Goal: Task Accomplishment & Management: Use online tool/utility

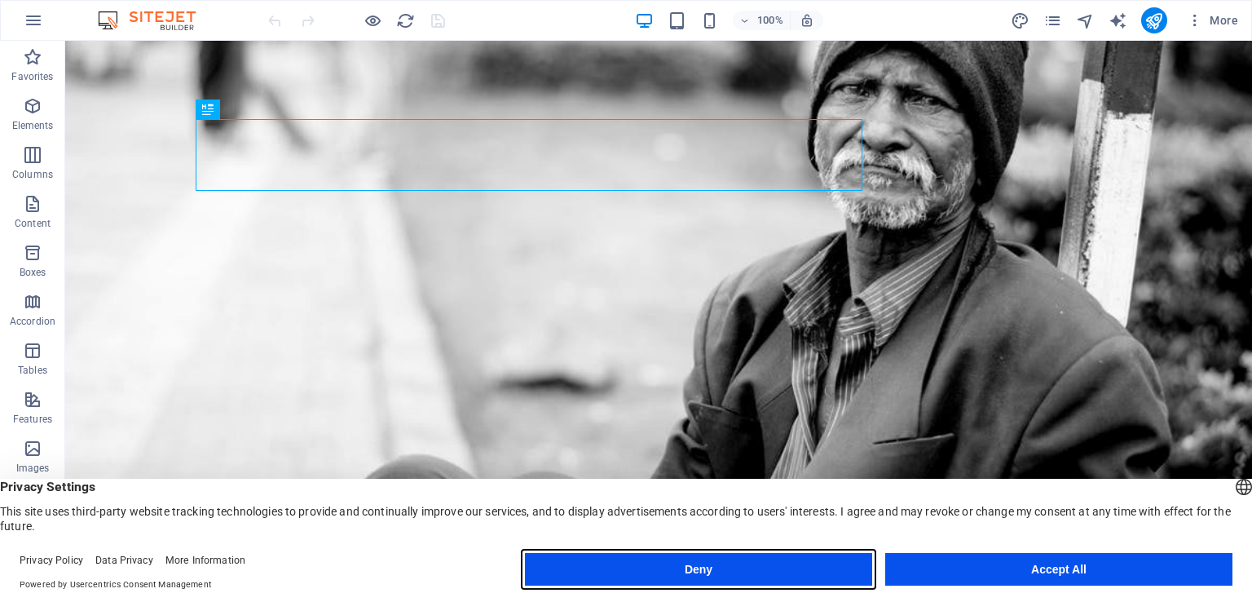
click at [702, 578] on button "Deny" at bounding box center [698, 569] width 347 height 33
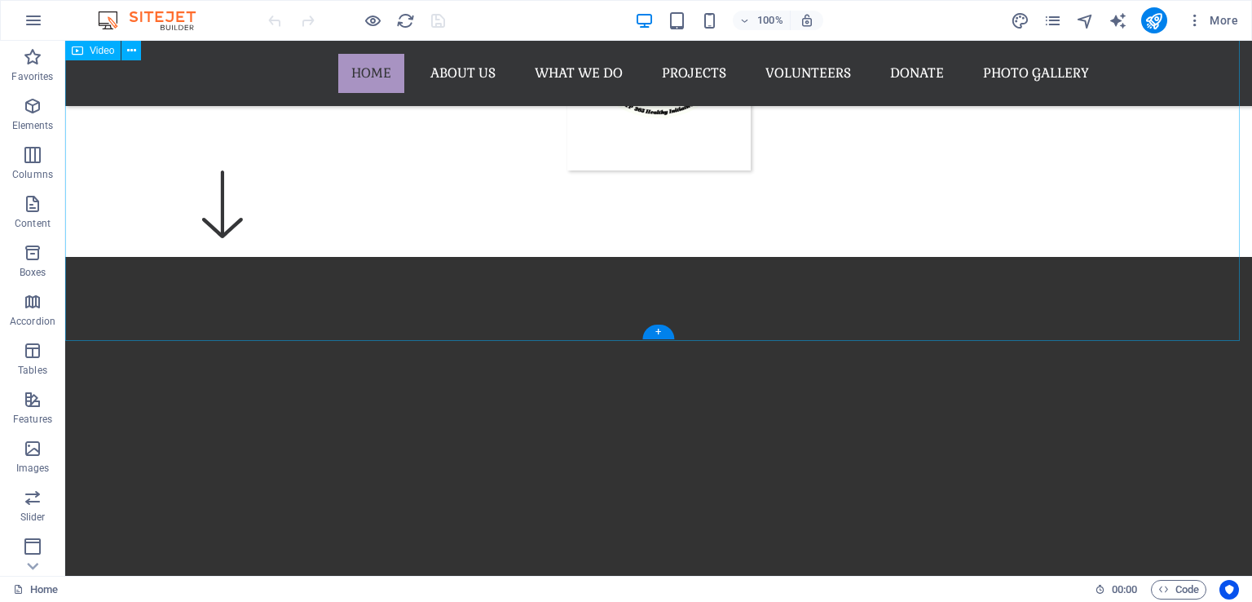
scroll to position [897, 0]
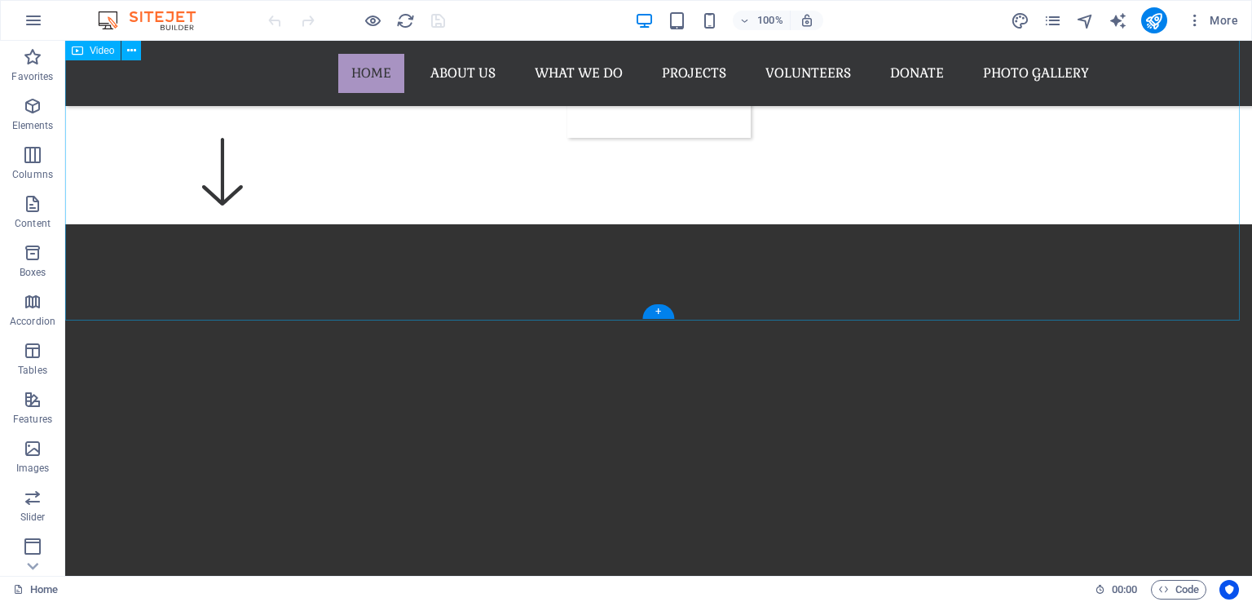
click at [82, 284] on figure at bounding box center [658, 520] width 1187 height 593
click at [82, 278] on figure at bounding box center [658, 520] width 1187 height 593
click at [104, 302] on figure at bounding box center [658, 520] width 1187 height 593
click at [1221, 284] on figure at bounding box center [658, 520] width 1187 height 593
click at [1219, 280] on figure at bounding box center [658, 520] width 1187 height 593
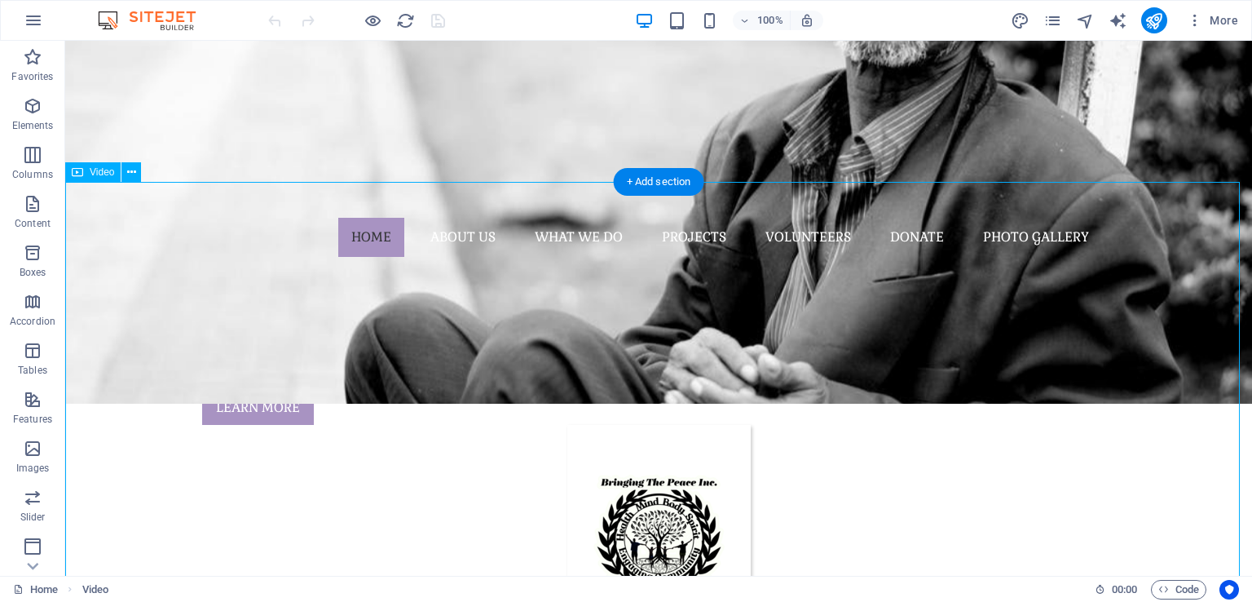
scroll to position [326, 0]
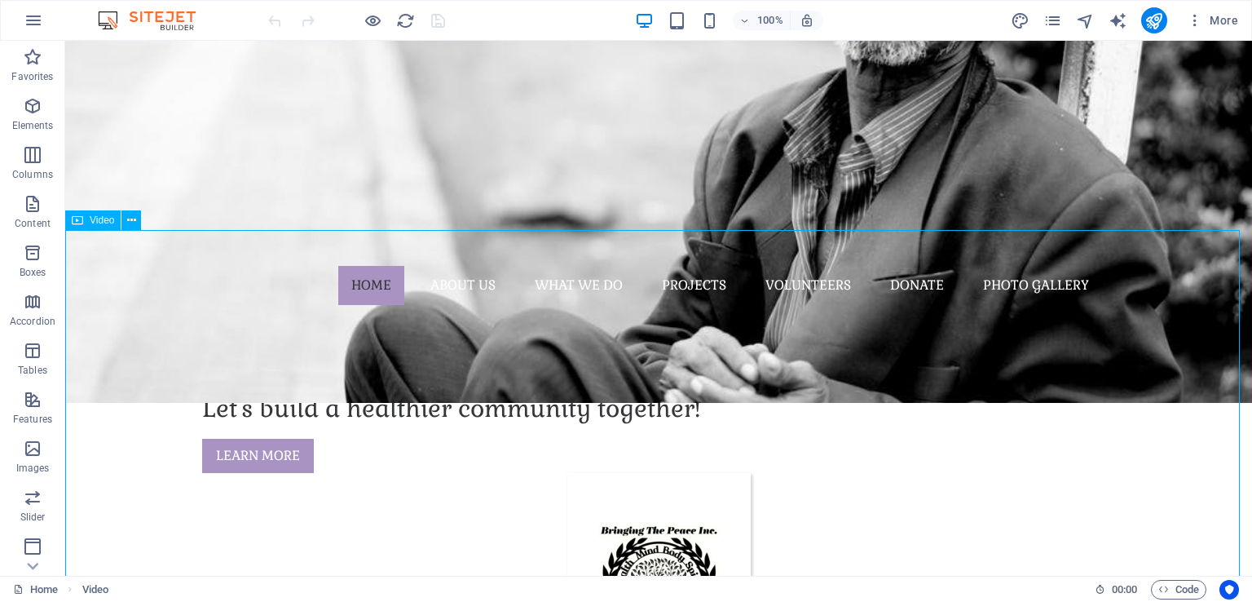
click at [99, 228] on div "Video" at bounding box center [92, 220] width 55 height 20
click at [99, 223] on span "Video" at bounding box center [102, 220] width 24 height 10
click at [130, 223] on icon at bounding box center [131, 220] width 9 height 17
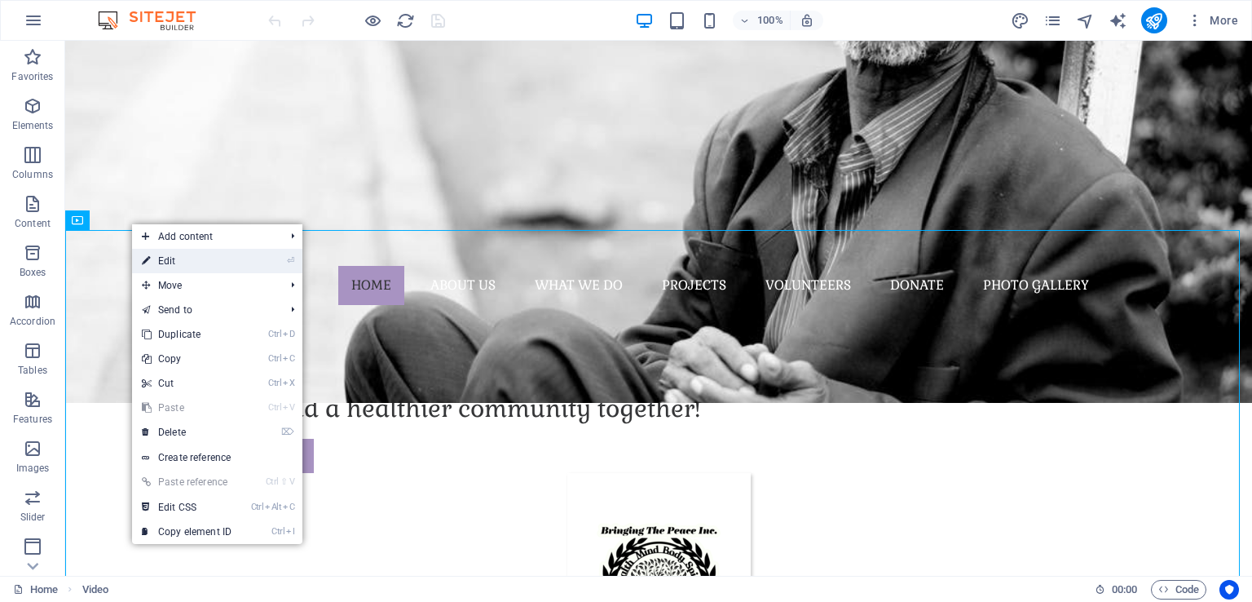
click at [162, 256] on link "⏎ Edit" at bounding box center [186, 261] width 109 height 24
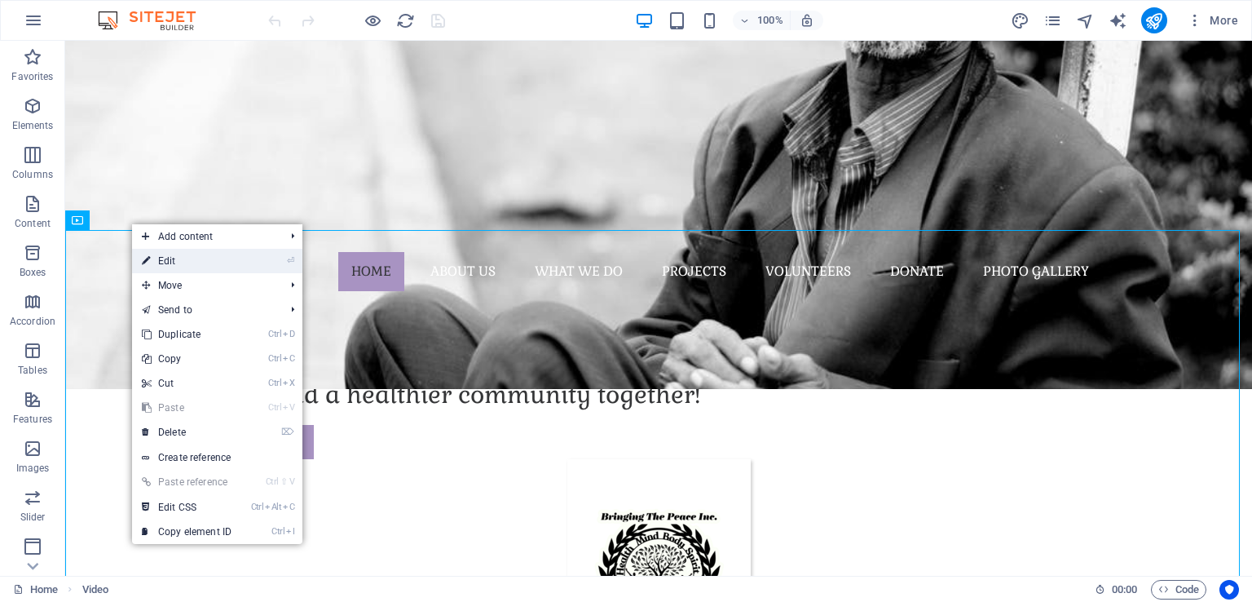
select select "%"
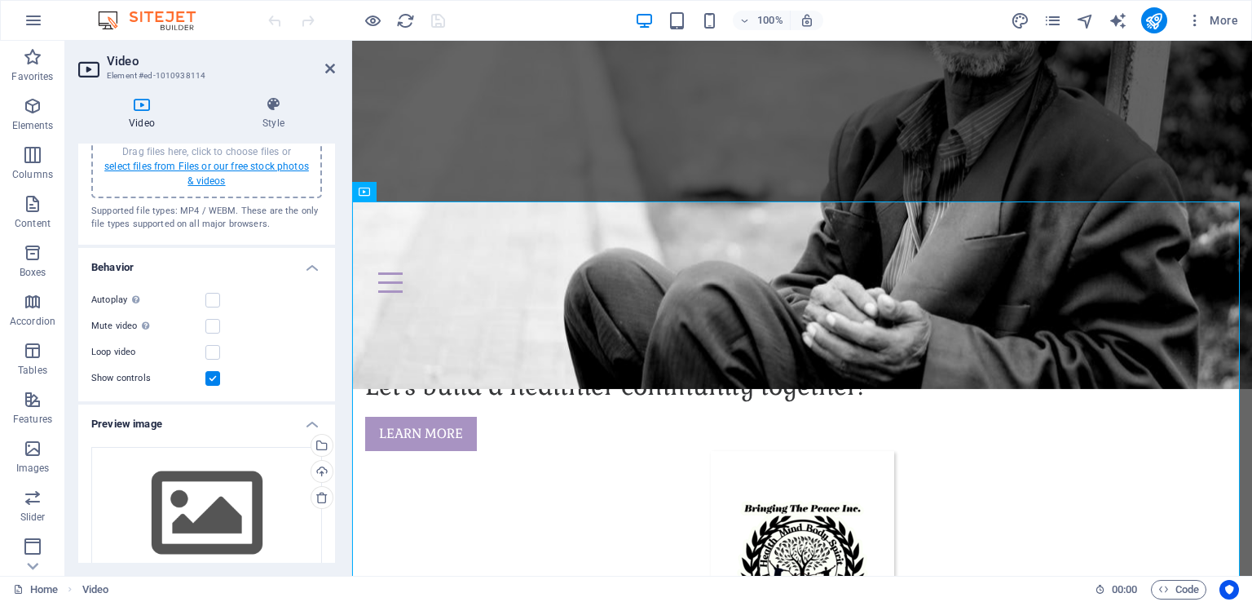
scroll to position [82, 0]
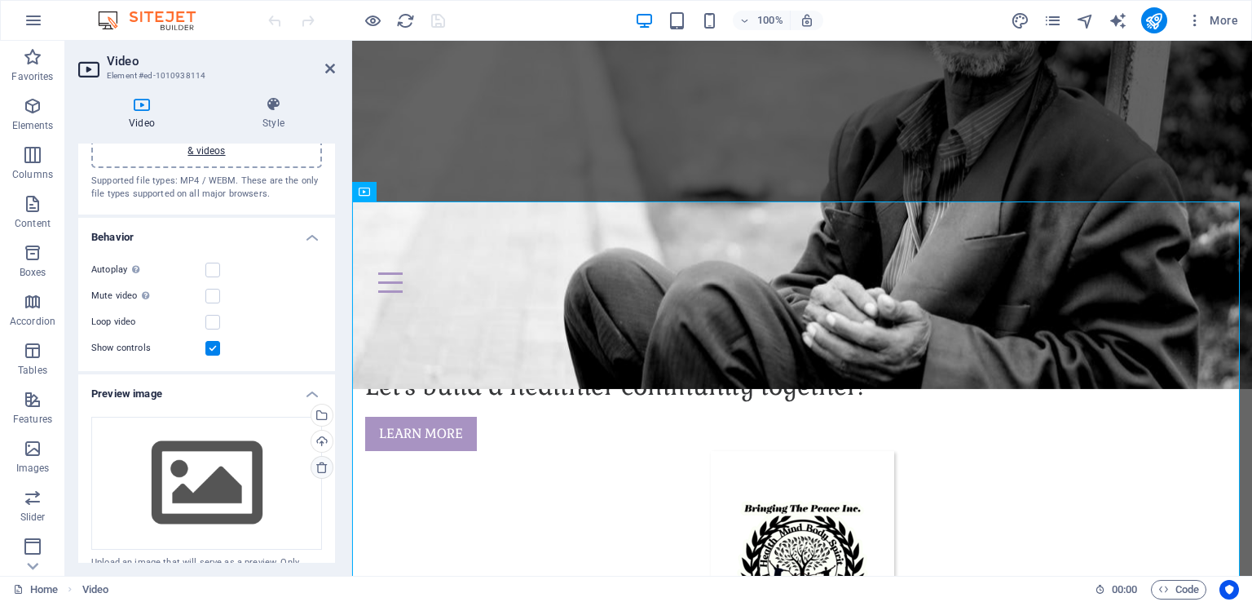
click at [320, 467] on icon at bounding box center [321, 467] width 13 height 13
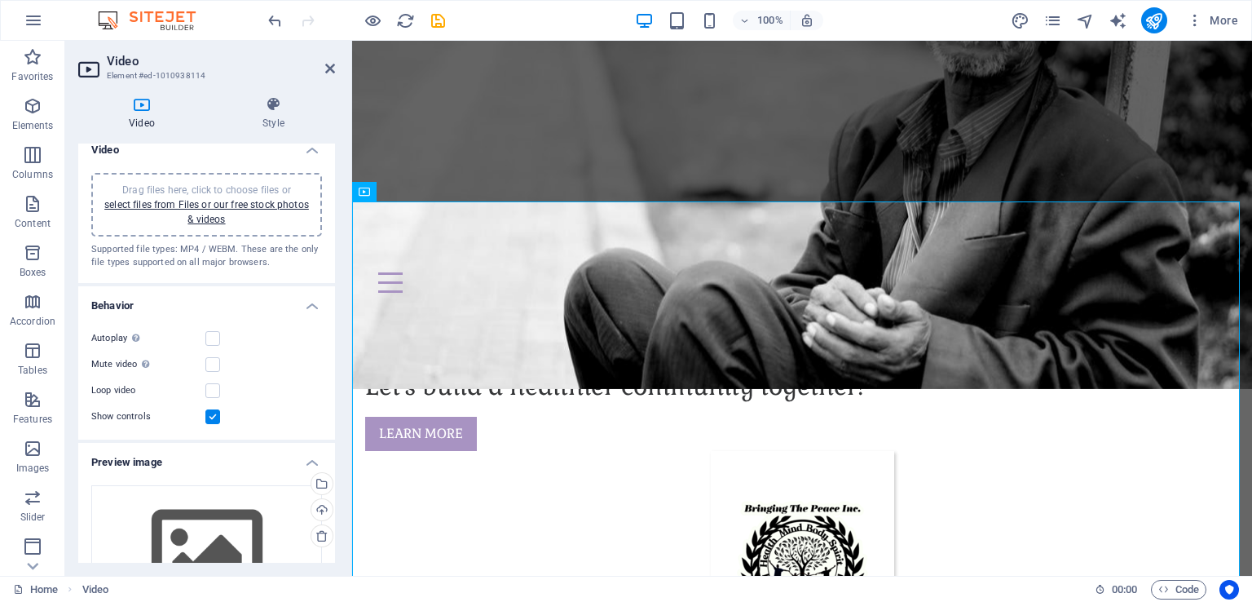
scroll to position [0, 0]
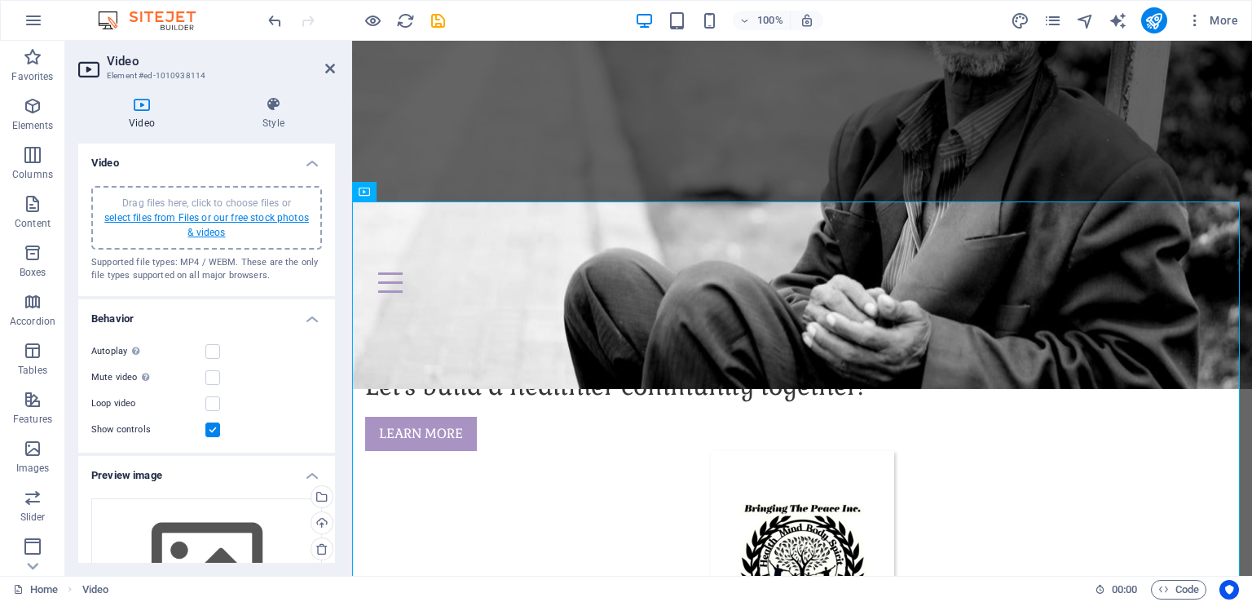
click at [206, 217] on link "select files from Files or our free stock photos & videos" at bounding box center [206, 225] width 205 height 26
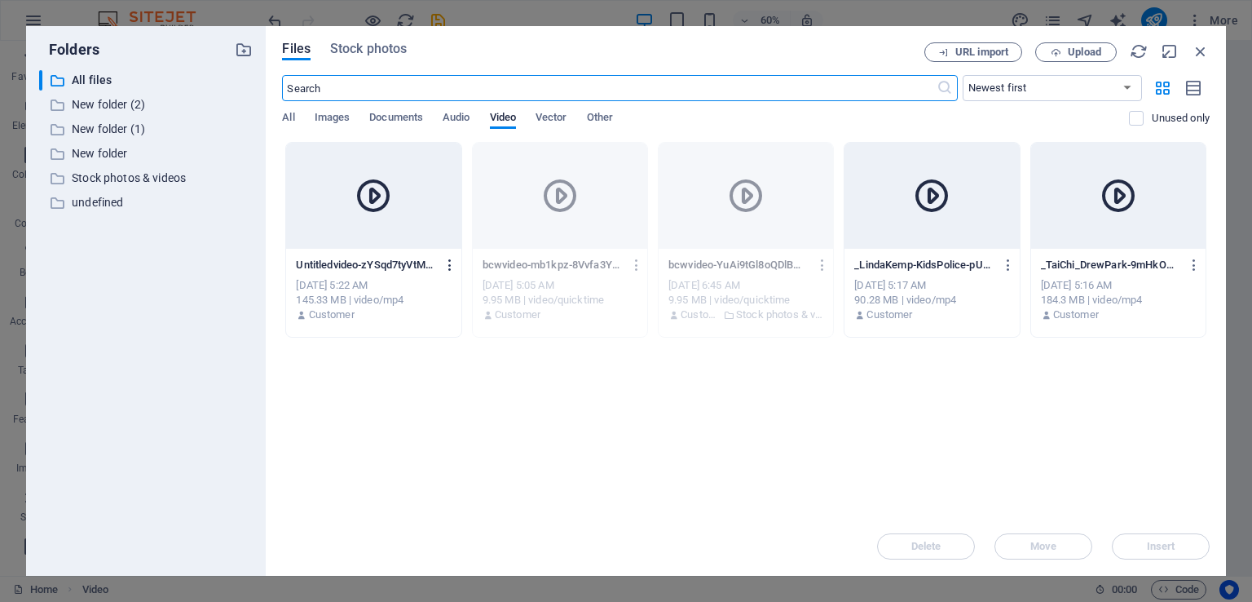
click at [448, 264] on icon "button" at bounding box center [450, 265] width 15 height 15
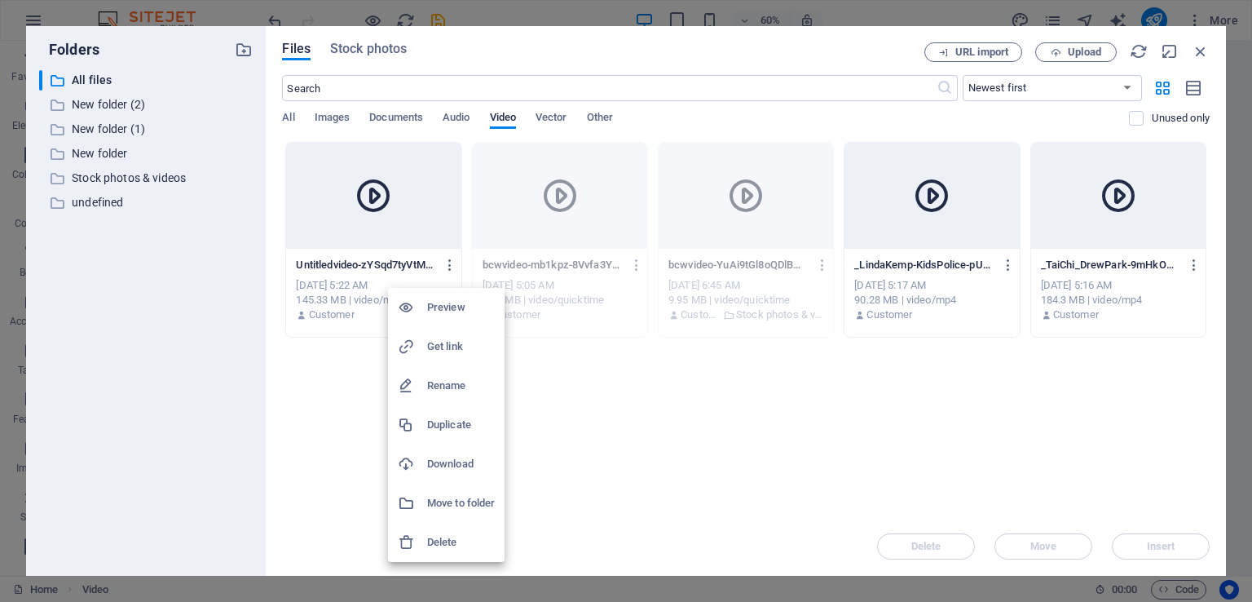
click at [437, 310] on h6 "Preview" at bounding box center [461, 308] width 68 height 20
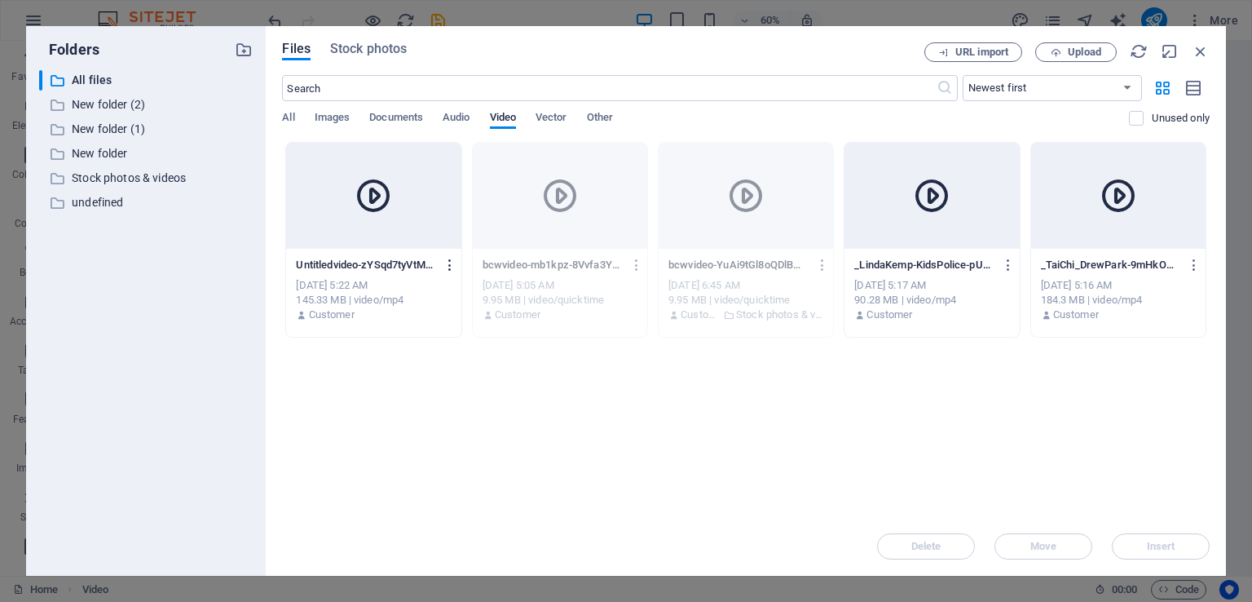
click at [451, 265] on icon "button" at bounding box center [450, 265] width 15 height 15
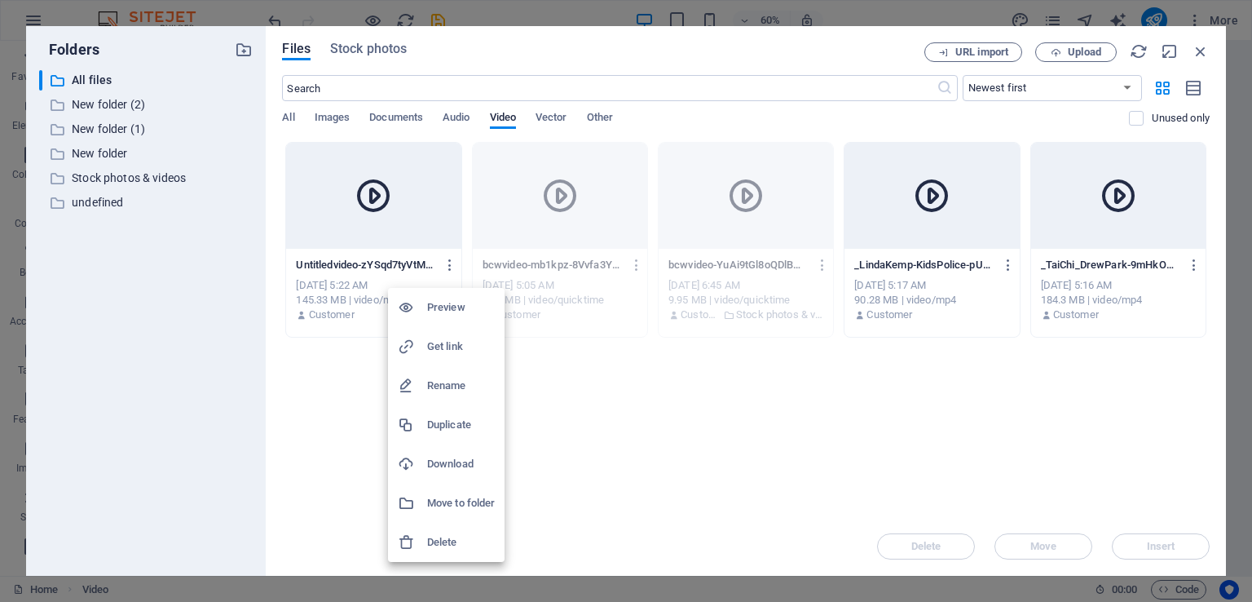
click at [434, 542] on h6 "Delete" at bounding box center [461, 542] width 68 height 20
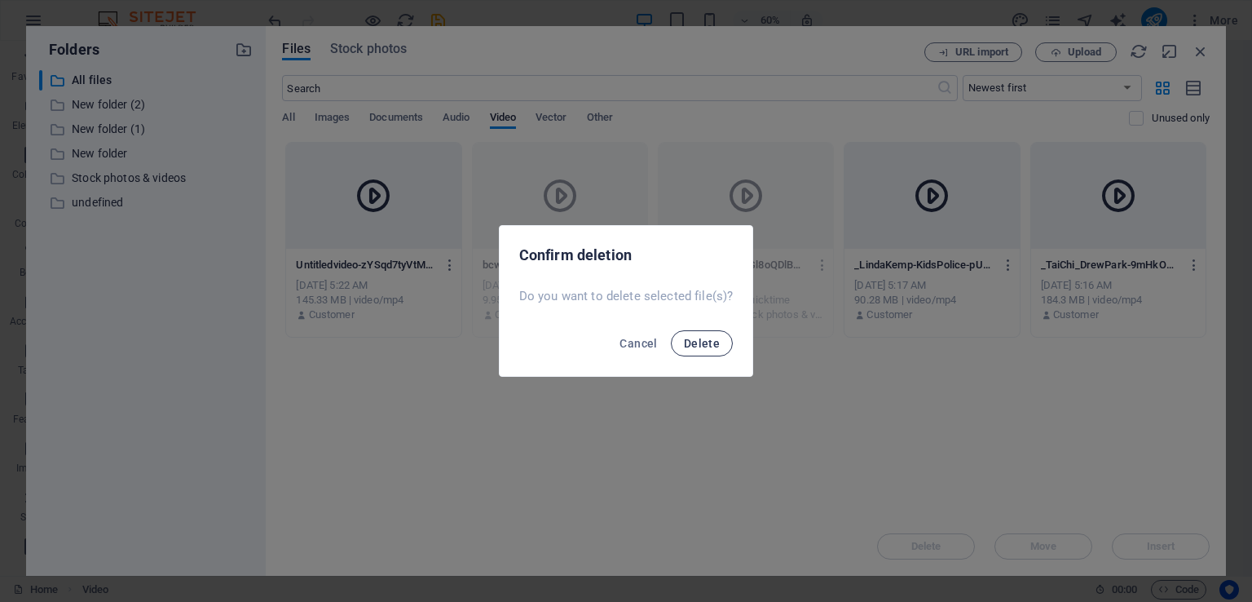
click at [698, 350] on button "Delete" at bounding box center [702, 343] width 62 height 26
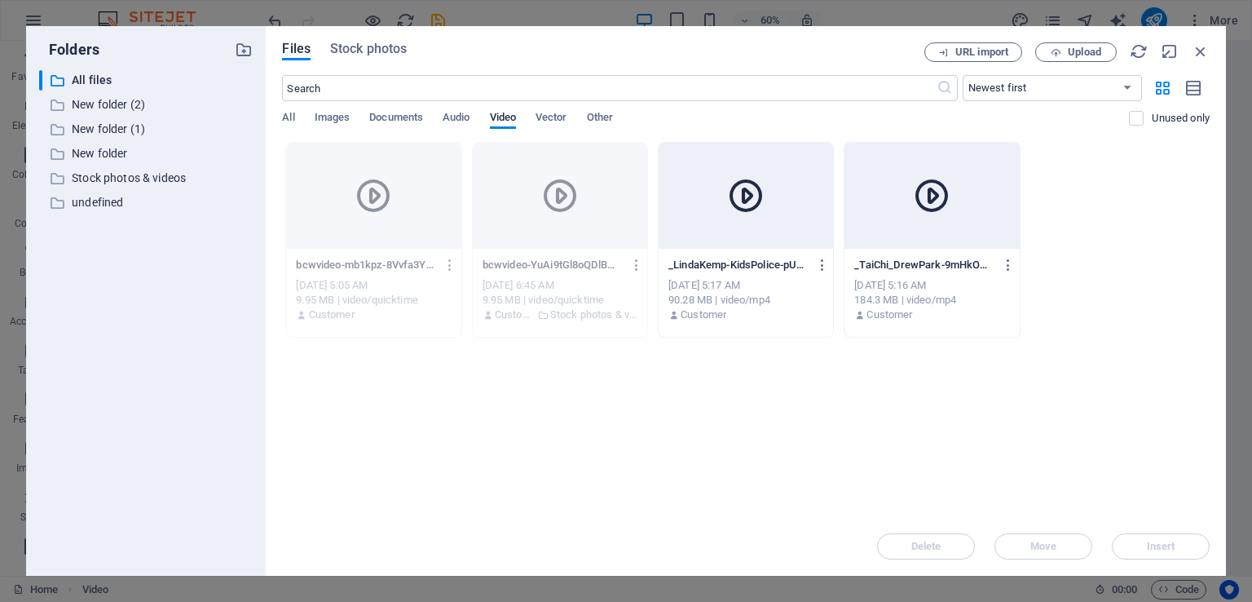
click at [638, 262] on icon "button" at bounding box center [636, 265] width 15 height 15
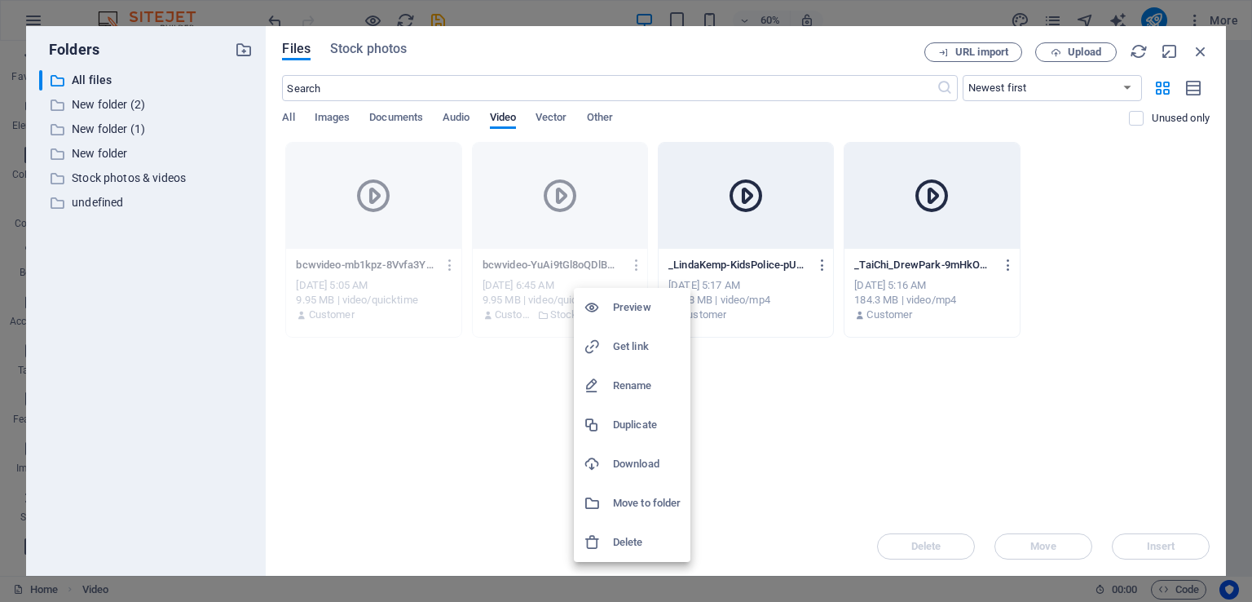
click at [630, 545] on h6 "Delete" at bounding box center [647, 542] width 68 height 20
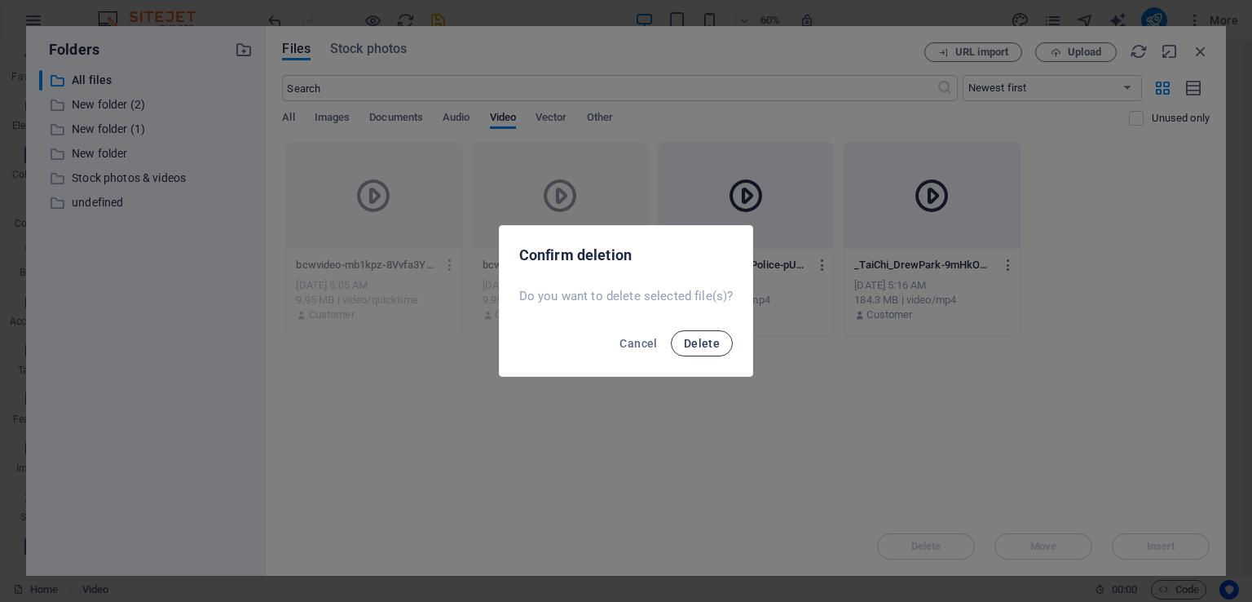
click at [718, 346] on span "Delete" at bounding box center [702, 343] width 36 height 13
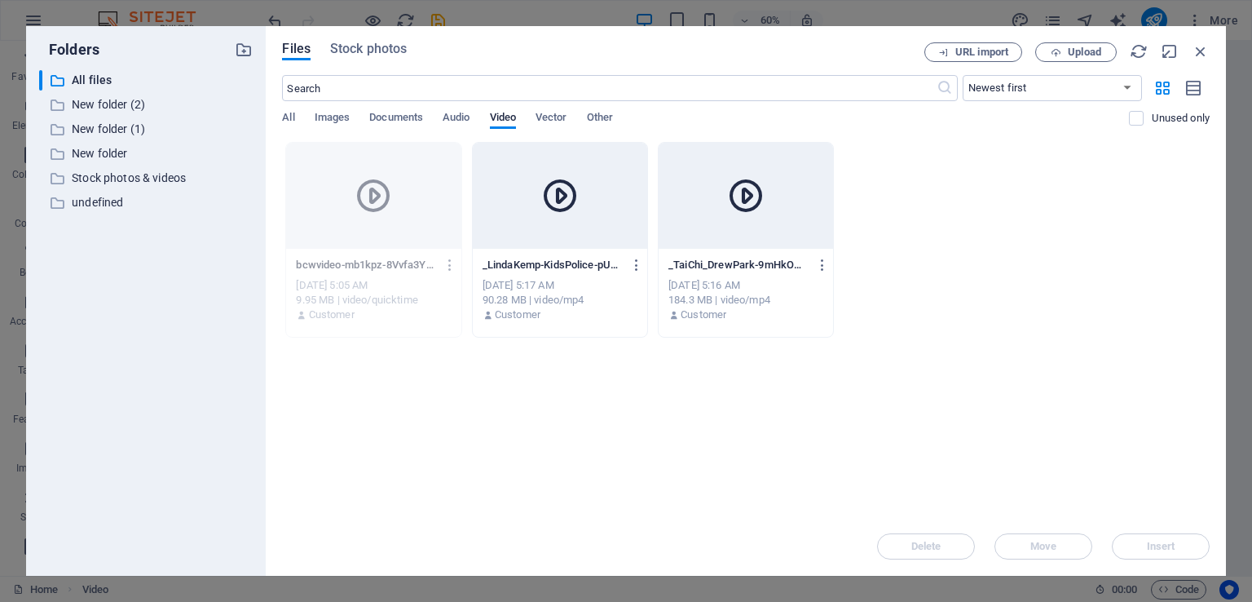
click at [407, 253] on div "bcwvideo-mb1kpz-8Vvfa3YQrcnnc9Q.mov bcwvideo-mb1kpz-8Vvfa3YQrcnnc9Q.mov" at bounding box center [373, 265] width 155 height 26
click at [447, 270] on icon "button" at bounding box center [450, 265] width 15 height 15
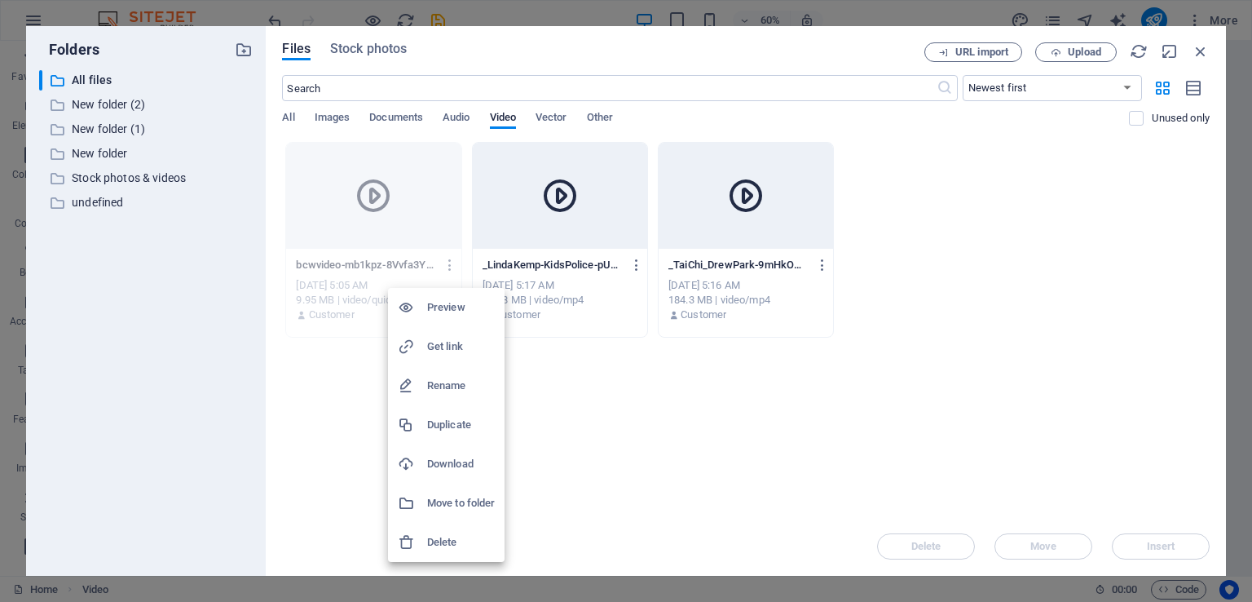
click at [439, 543] on h6 "Delete" at bounding box center [461, 542] width 68 height 20
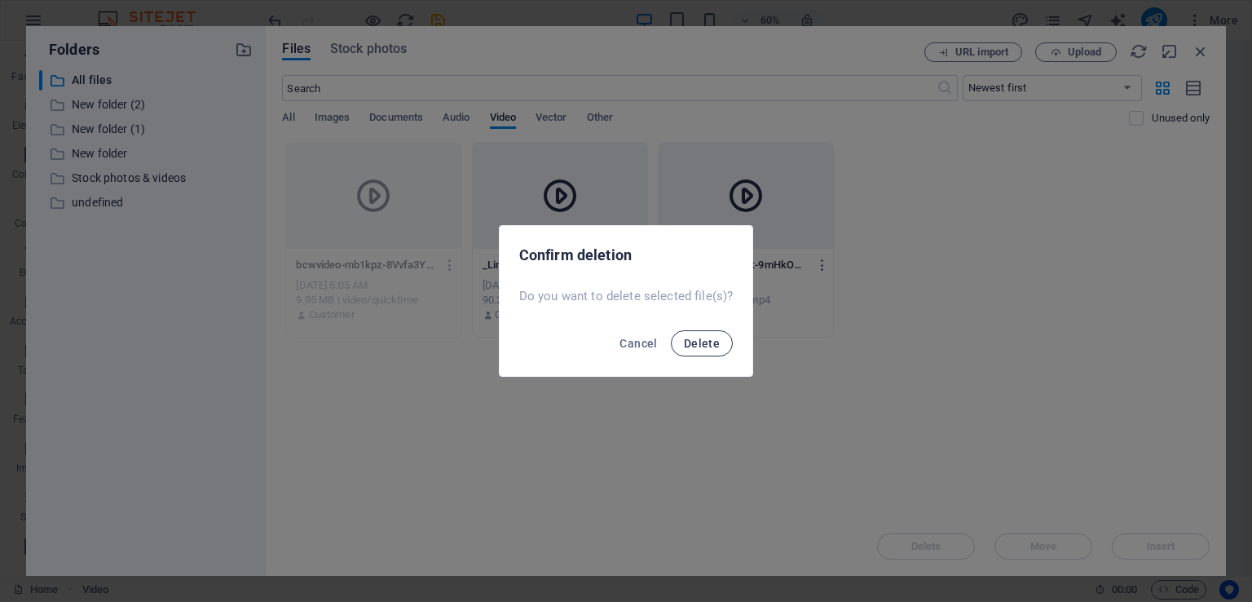
click at [703, 347] on span "Delete" at bounding box center [702, 343] width 36 height 13
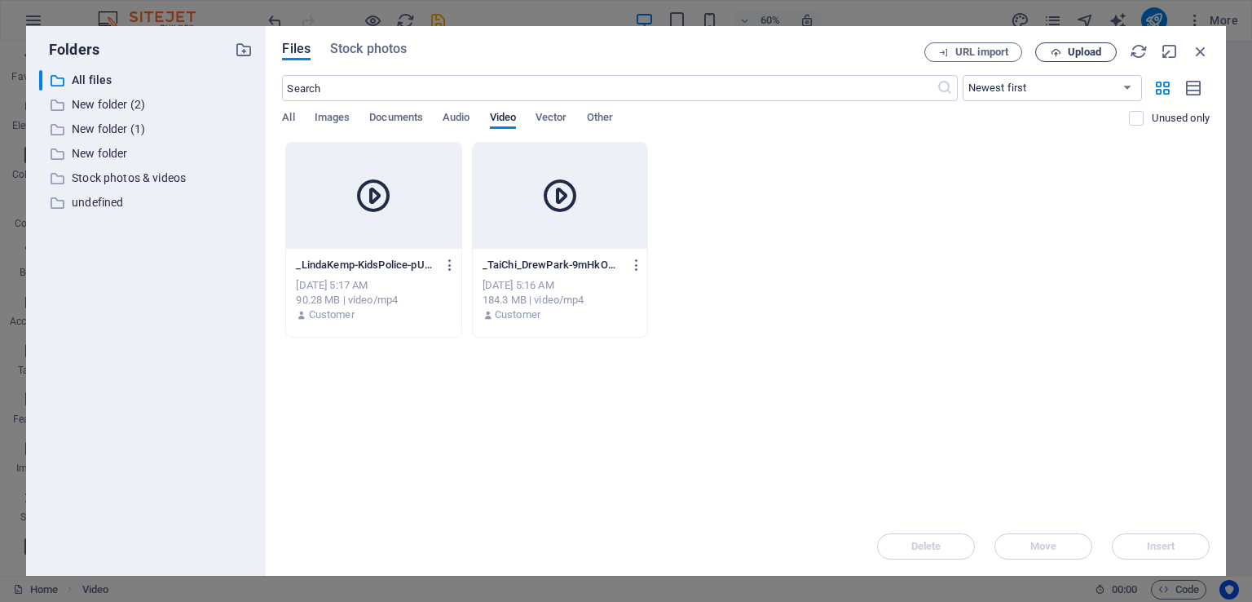
click at [1076, 50] on span "Upload" at bounding box center [1084, 52] width 33 height 10
